Goal: Information Seeking & Learning: Learn about a topic

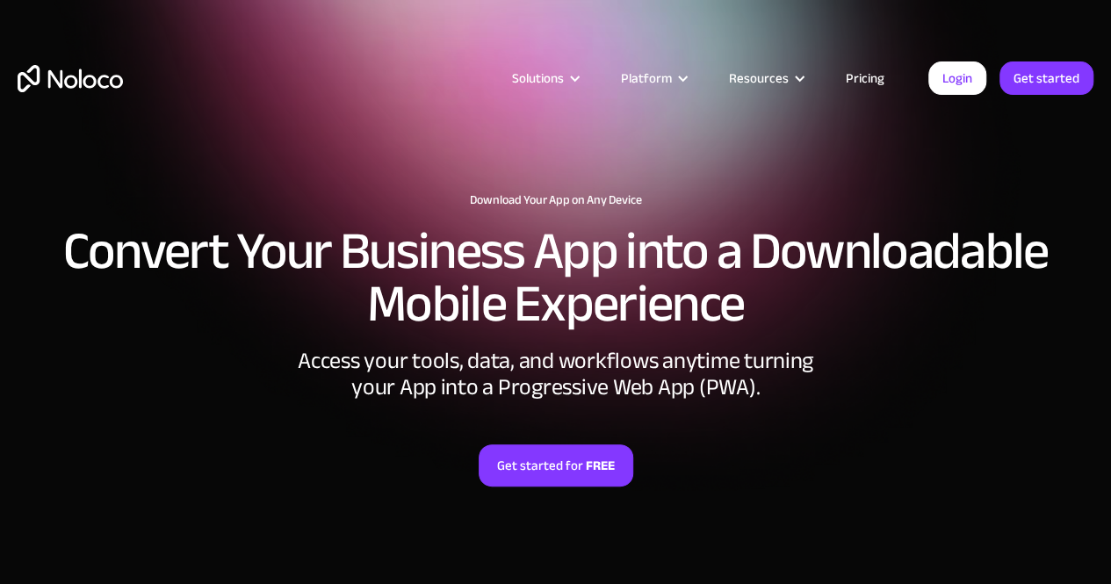
click at [853, 76] on link "Pricing" at bounding box center [864, 78] width 83 height 23
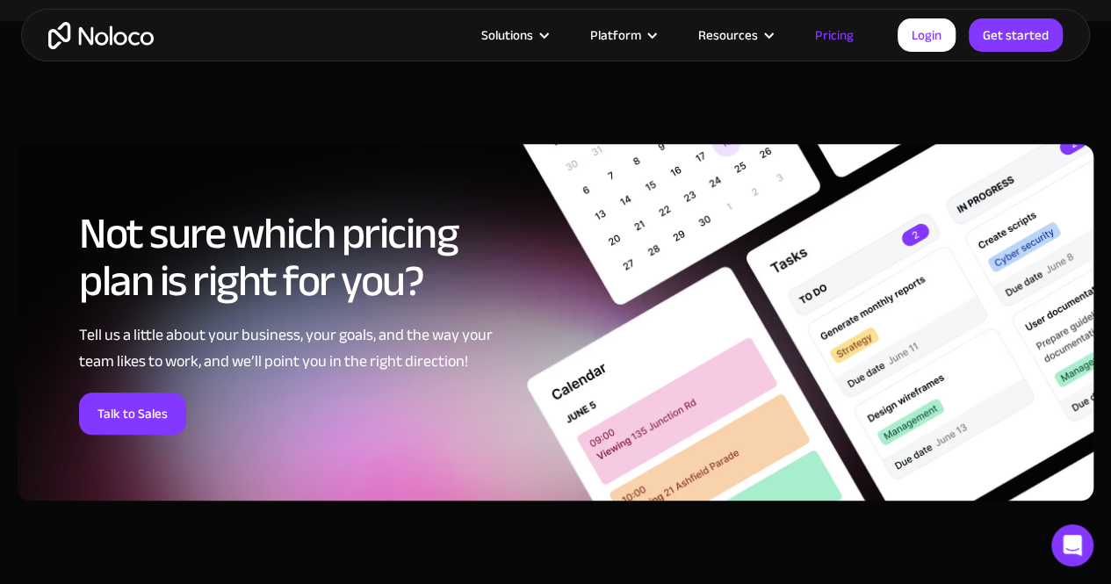
scroll to position [7199, 0]
